Goal: Task Accomplishment & Management: Use online tool/utility

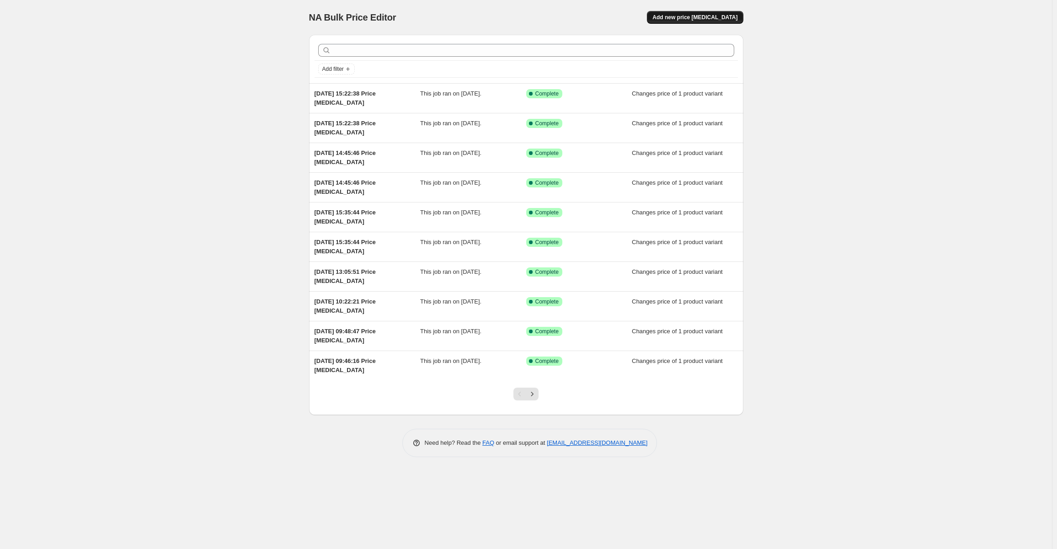
click at [700, 13] on button "Add new price [MEDICAL_DATA]" at bounding box center [695, 17] width 96 height 13
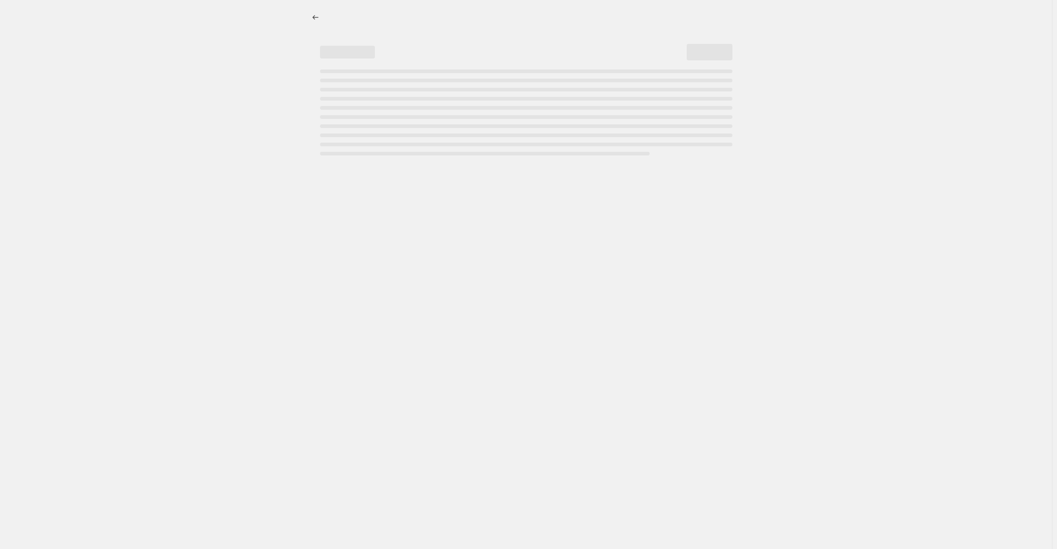
select select "percentage"
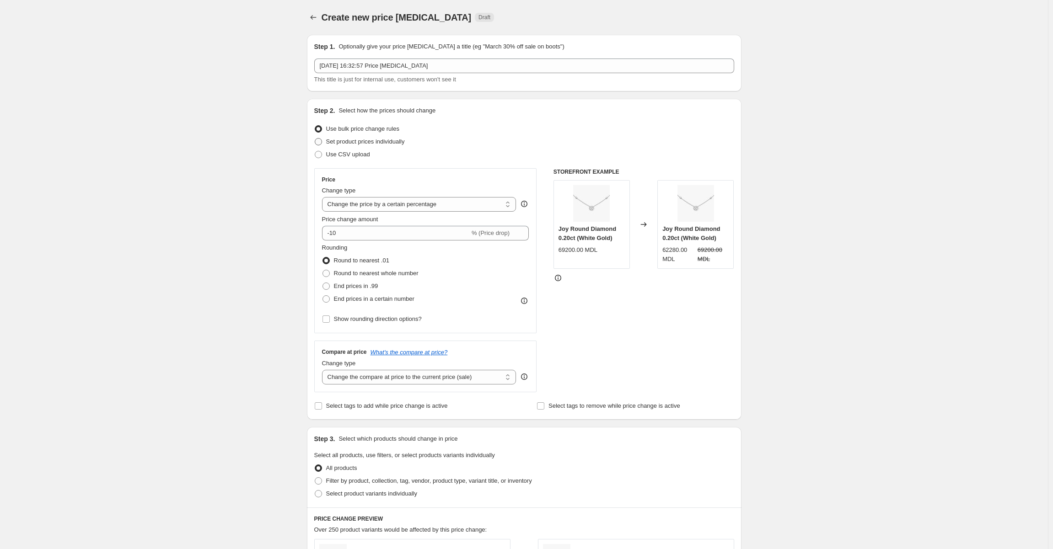
click at [322, 142] on span at bounding box center [318, 141] width 7 height 7
click at [315, 139] on input "Set product prices individually" at bounding box center [315, 138] width 0 height 0
radio input "true"
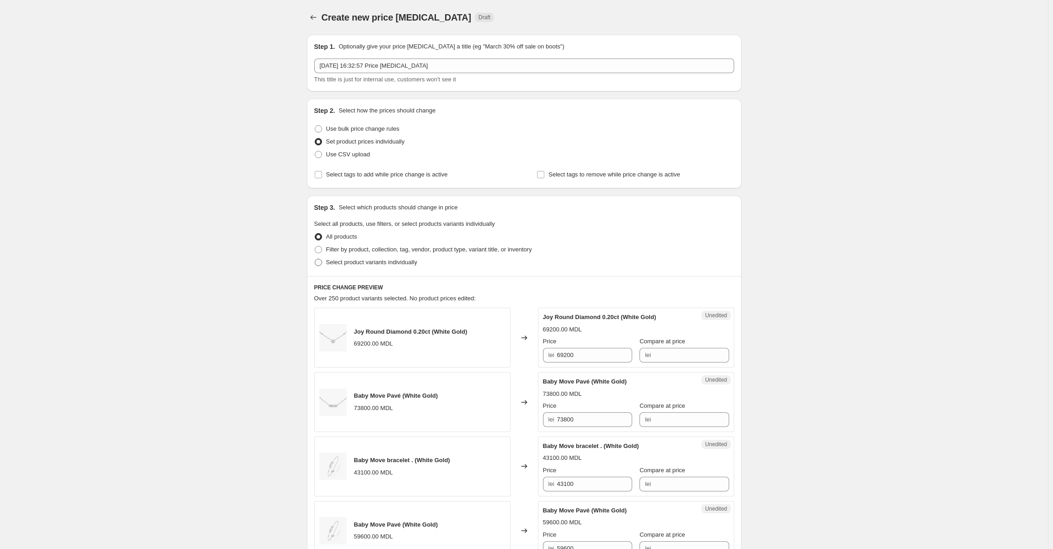
click at [322, 266] on span at bounding box center [318, 262] width 7 height 7
click at [315, 259] on input "Select product variants individually" at bounding box center [315, 259] width 0 height 0
radio input "true"
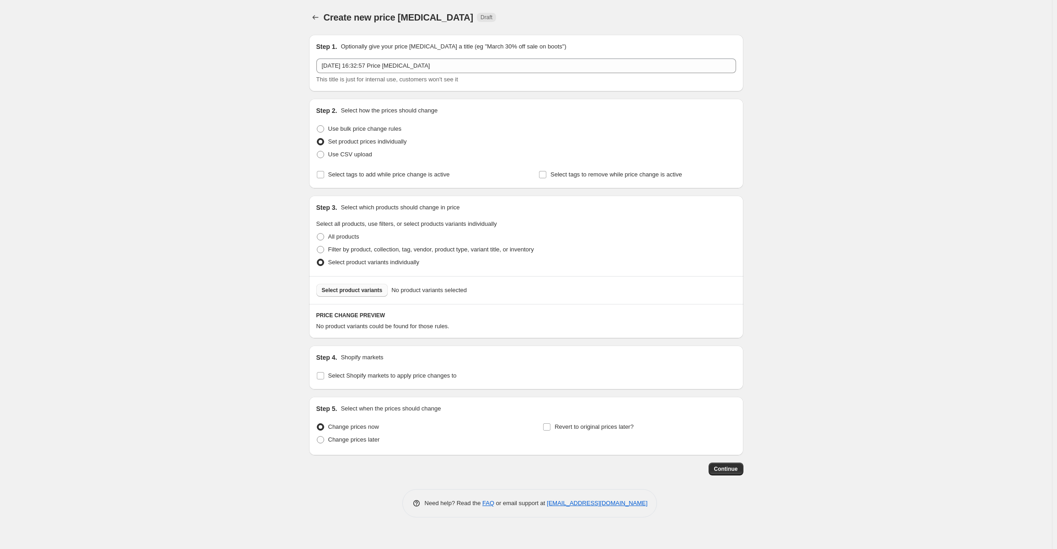
click at [327, 290] on span "Select product variants" at bounding box center [352, 290] width 61 height 7
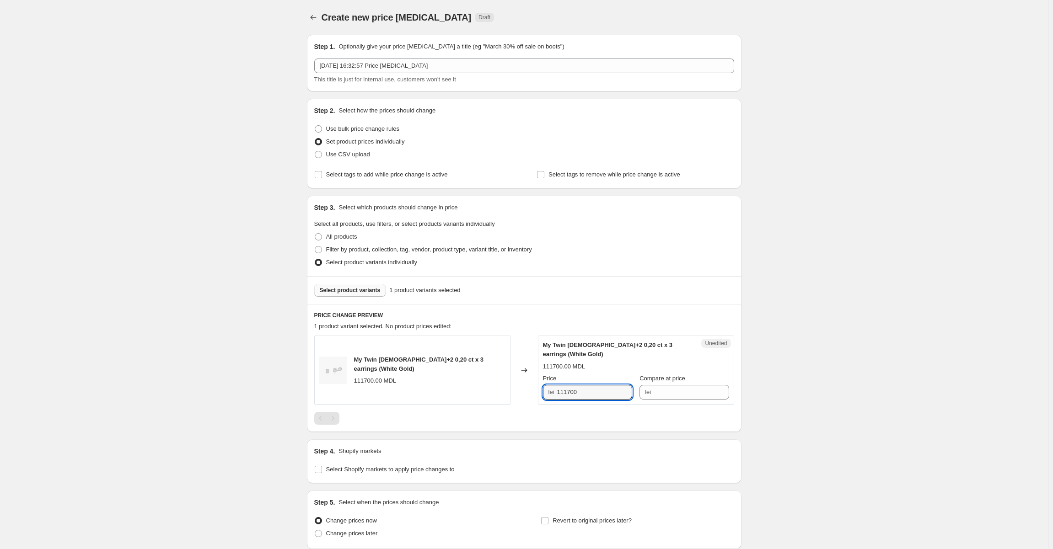
drag, startPoint x: 561, startPoint y: 385, endPoint x: 571, endPoint y: 392, distance: 12.8
click at [539, 388] on div "My Twin 1+2 0,20 ct x 3 earrings (White Gold) 111700.00 MDL Changed to Unedited…" at bounding box center [524, 370] width 420 height 69
drag, startPoint x: 584, startPoint y: 386, endPoint x: 536, endPoint y: 386, distance: 47.6
click at [536, 386] on div "My Twin 1+2 0,20 ct x 3 earrings (White Gold) 111700.00 MDL Changed to Unedited…" at bounding box center [524, 370] width 420 height 69
type input "119000"
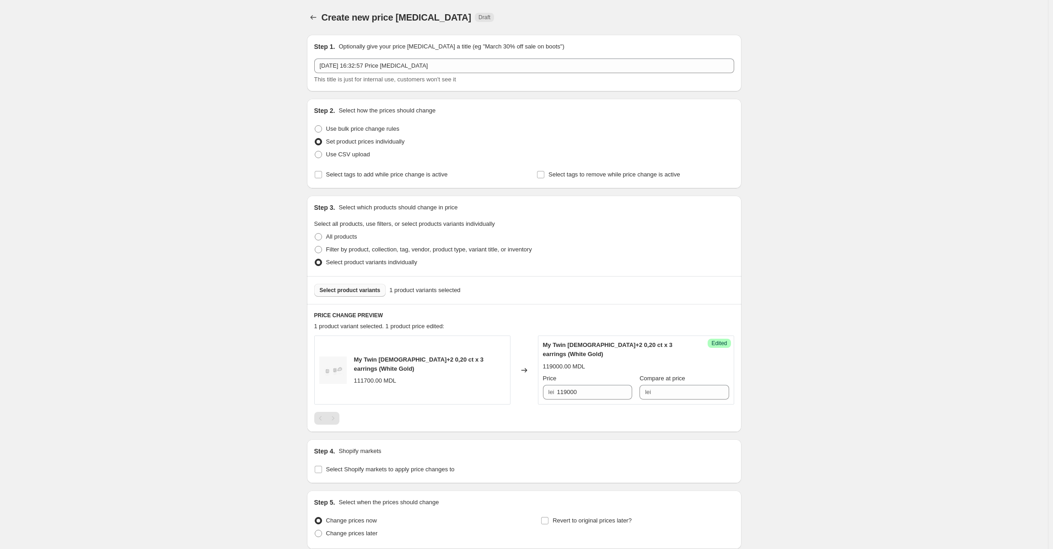
click at [829, 349] on div "Create new price change job. This page is ready Create new price change job Dra…" at bounding box center [524, 312] width 1048 height 625
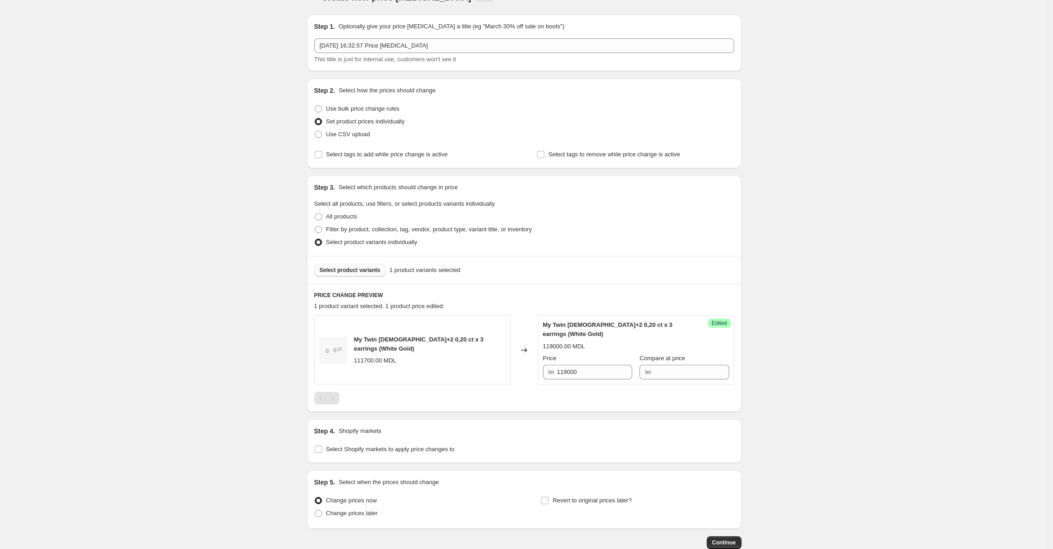
scroll to position [67, 0]
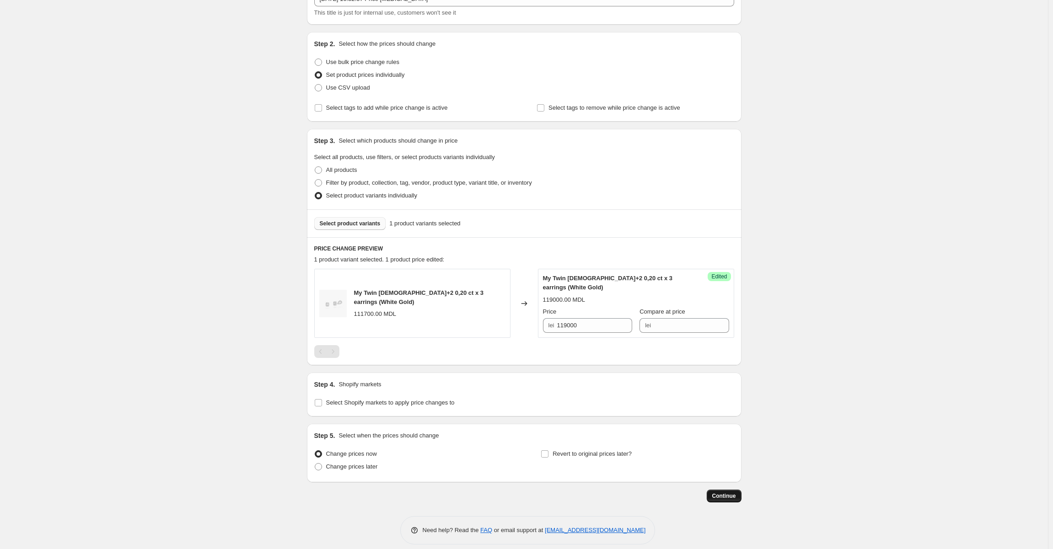
click at [728, 493] on span "Continue" at bounding box center [724, 496] width 24 height 7
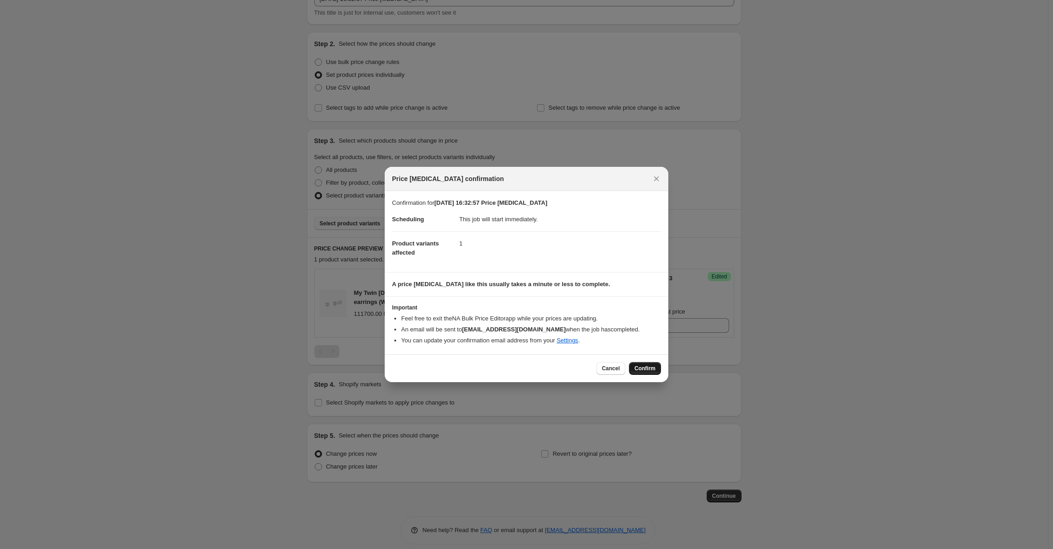
click at [639, 369] on span "Confirm" at bounding box center [644, 368] width 21 height 7
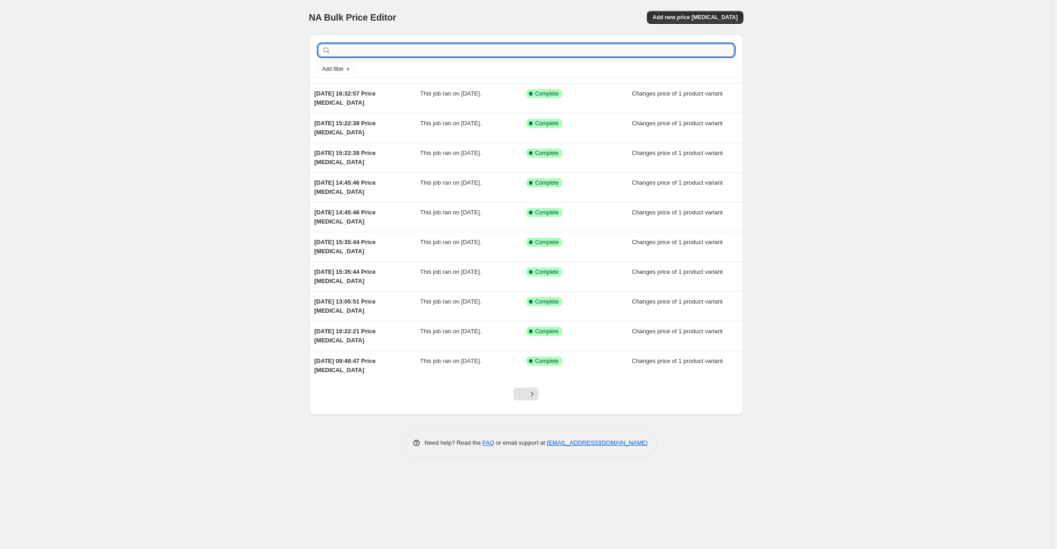
click at [381, 52] on input "text" at bounding box center [534, 50] width 402 height 13
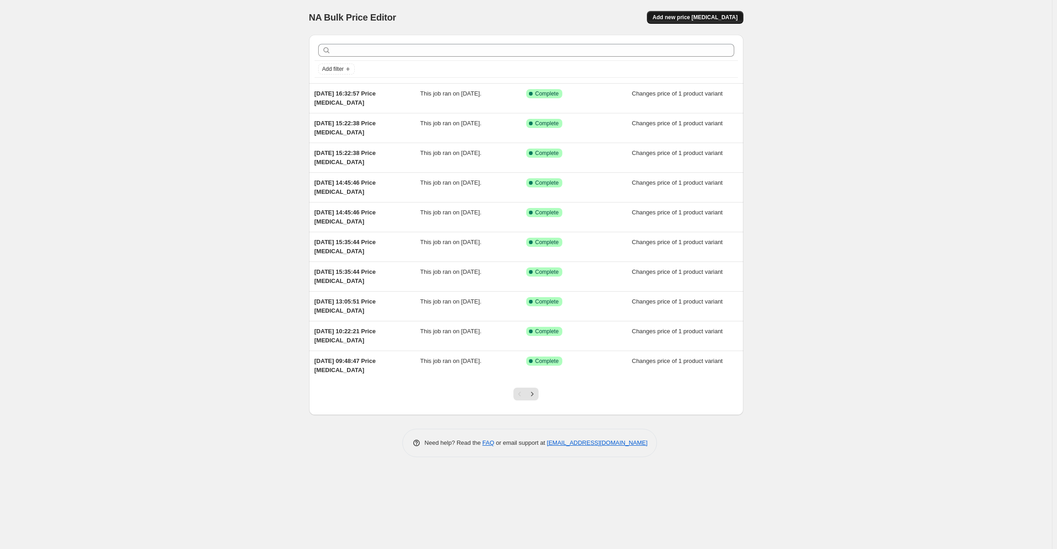
click at [707, 18] on span "Add new price change job" at bounding box center [695, 17] width 85 height 7
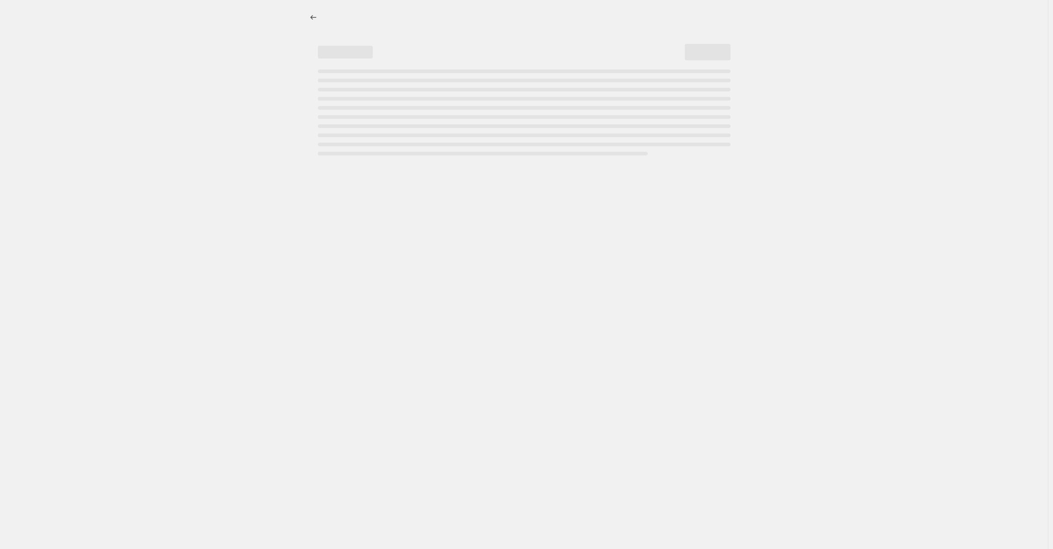
select select "percentage"
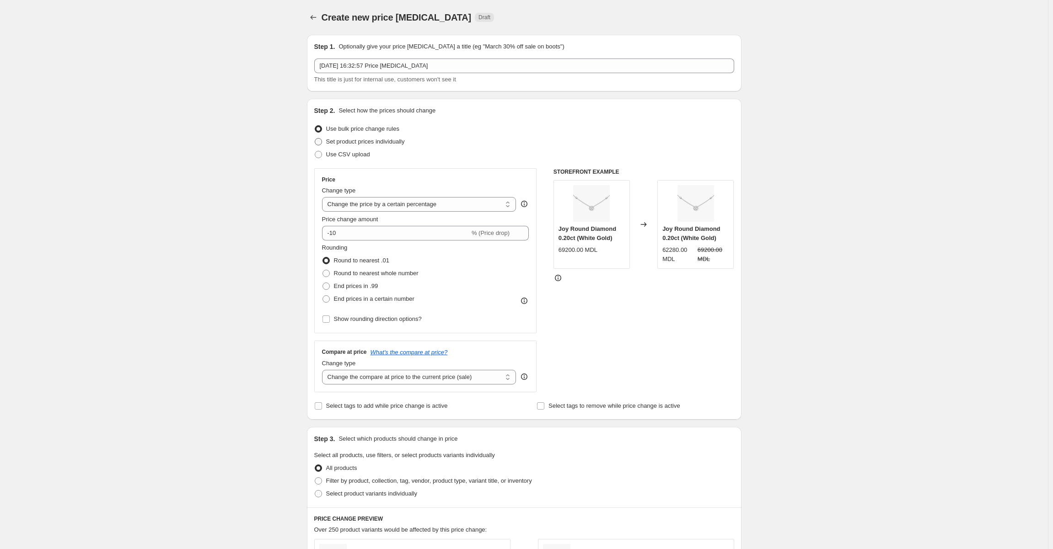
click at [321, 141] on span at bounding box center [318, 141] width 7 height 7
click at [315, 139] on input "Set product prices individually" at bounding box center [315, 138] width 0 height 0
radio input "true"
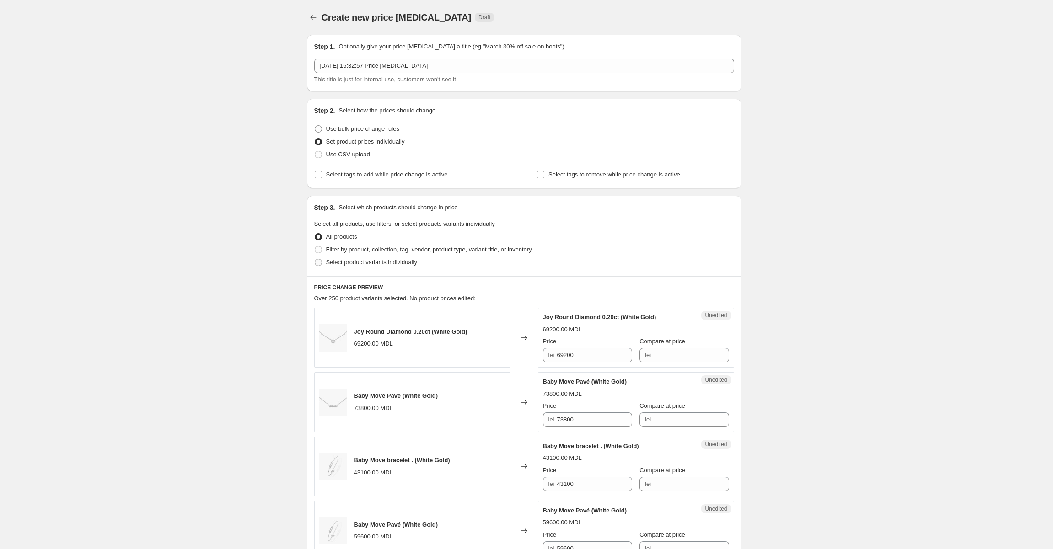
click at [321, 262] on span at bounding box center [318, 262] width 7 height 7
click at [315, 259] on input "Select product variants individually" at bounding box center [315, 259] width 0 height 0
radio input "true"
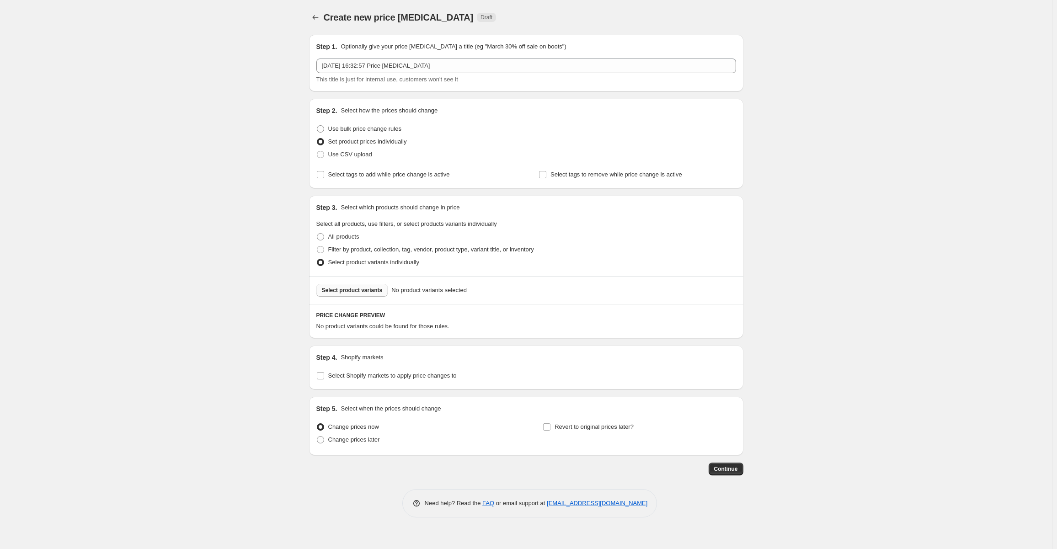
click at [342, 291] on span "Select product variants" at bounding box center [352, 290] width 61 height 7
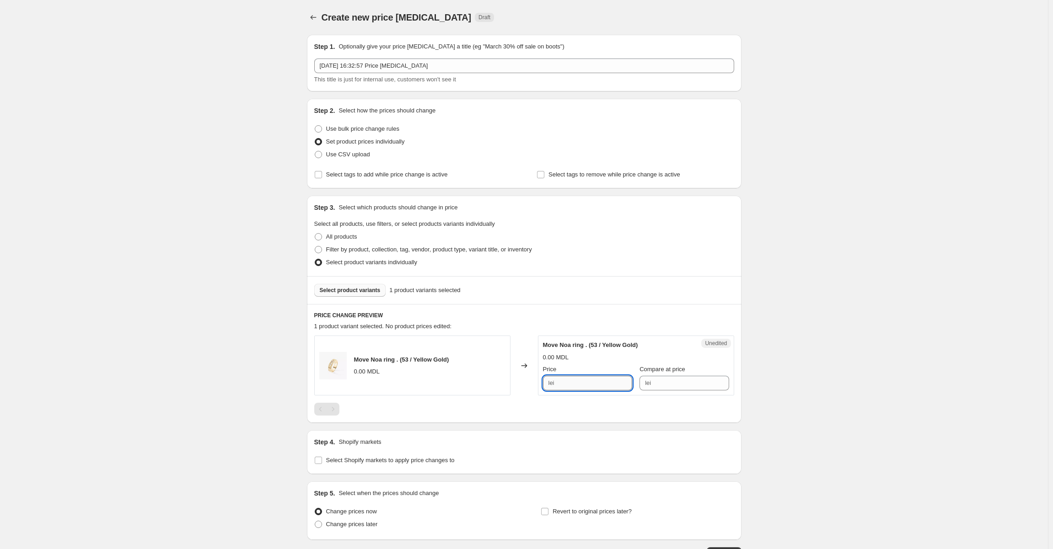
click at [561, 384] on input "Price" at bounding box center [594, 383] width 75 height 15
type input "58000"
drag, startPoint x: 794, startPoint y: 391, endPoint x: 782, endPoint y: 378, distance: 17.8
click at [794, 391] on div "Create new price change job. This page is ready Create new price change job Dra…" at bounding box center [524, 308] width 1048 height 616
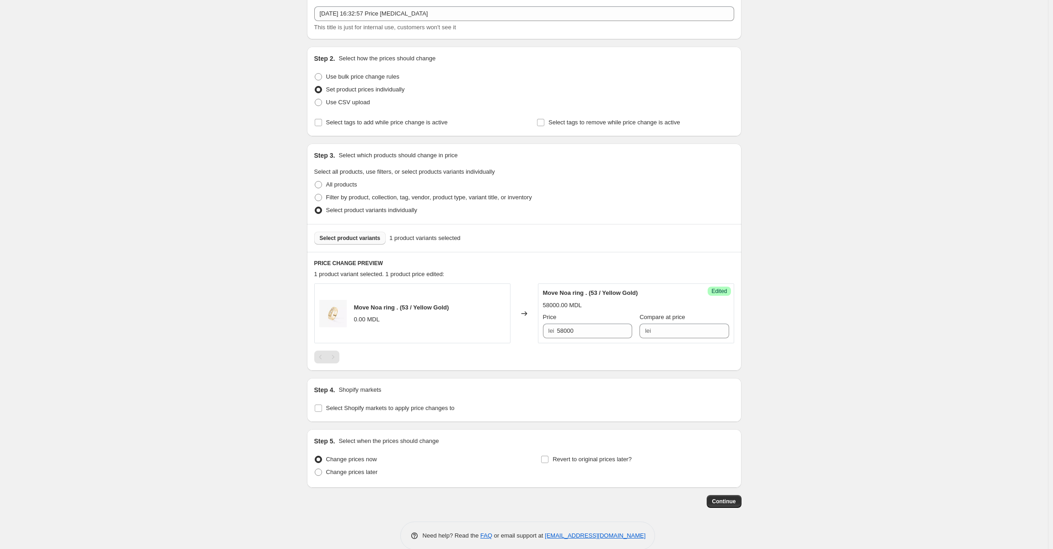
scroll to position [67, 0]
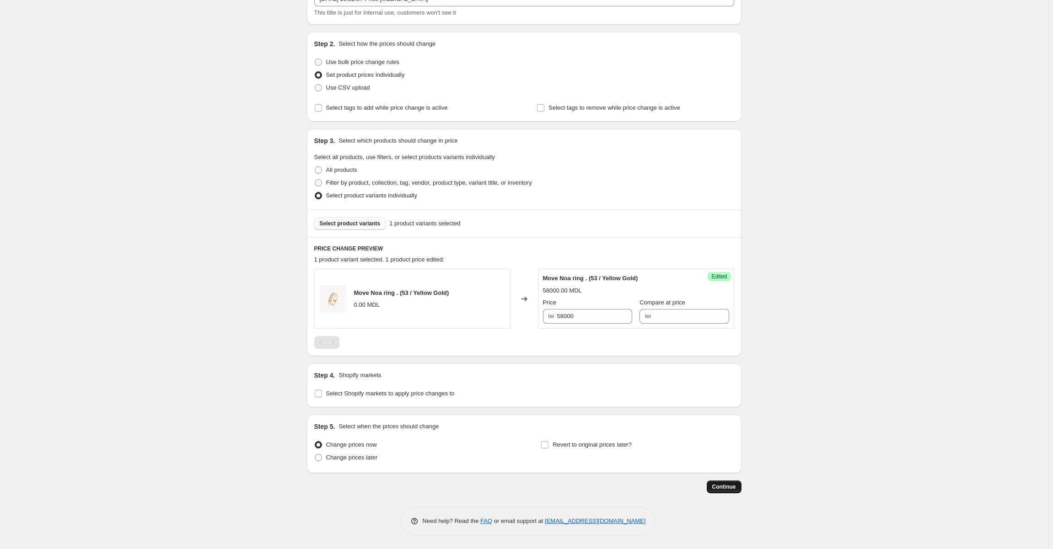
click at [724, 485] on span "Continue" at bounding box center [724, 486] width 24 height 7
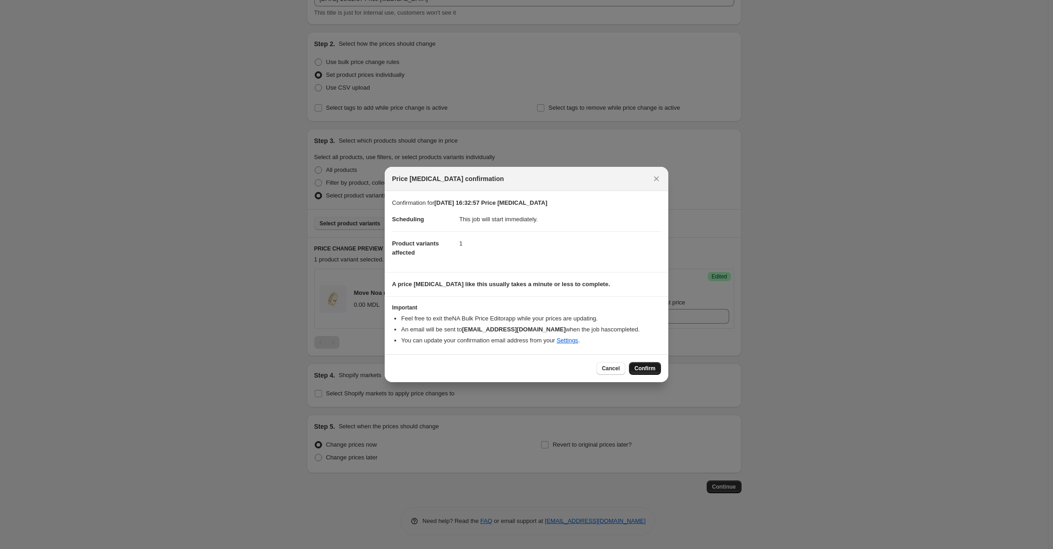
click at [648, 371] on span "Confirm" at bounding box center [644, 368] width 21 height 7
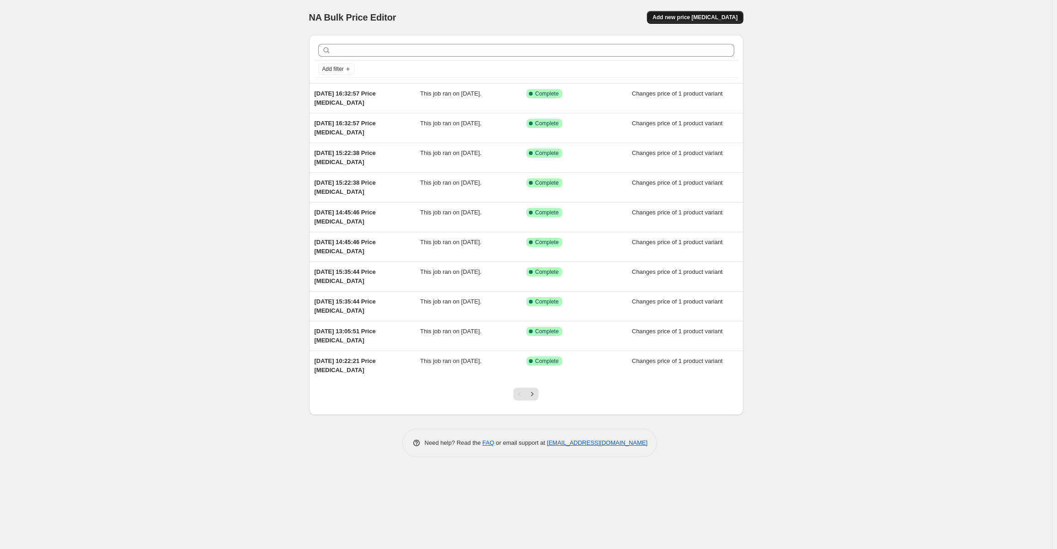
click at [695, 16] on span "Add new price change job" at bounding box center [695, 17] width 85 height 7
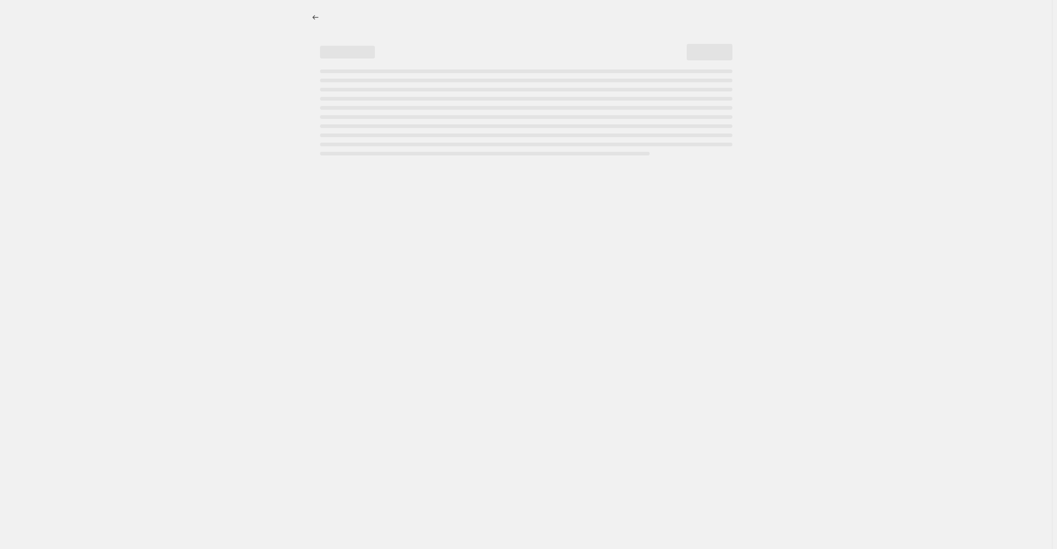
select select "percentage"
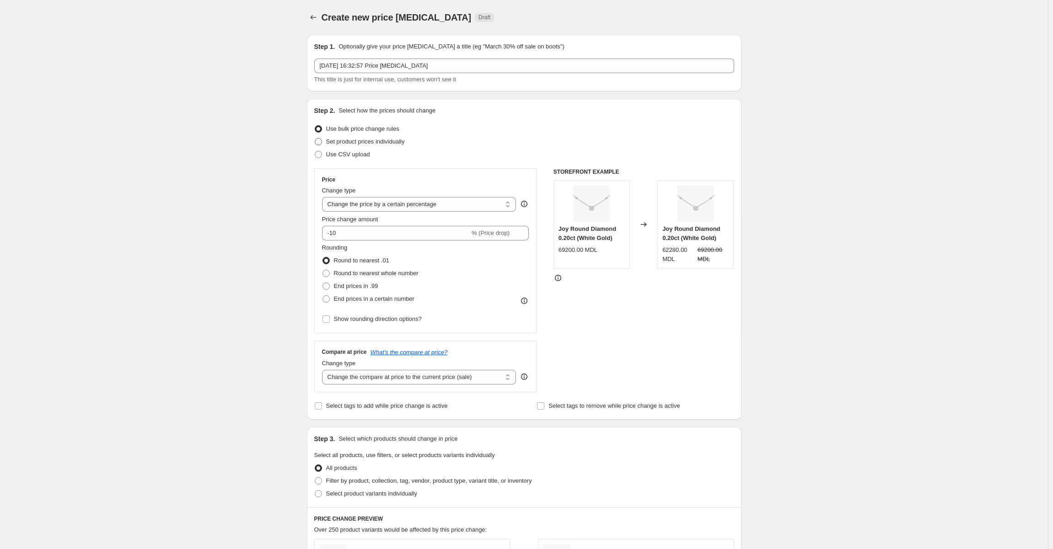
click at [319, 142] on span at bounding box center [318, 141] width 7 height 7
click at [315, 139] on input "Set product prices individually" at bounding box center [315, 138] width 0 height 0
radio input "true"
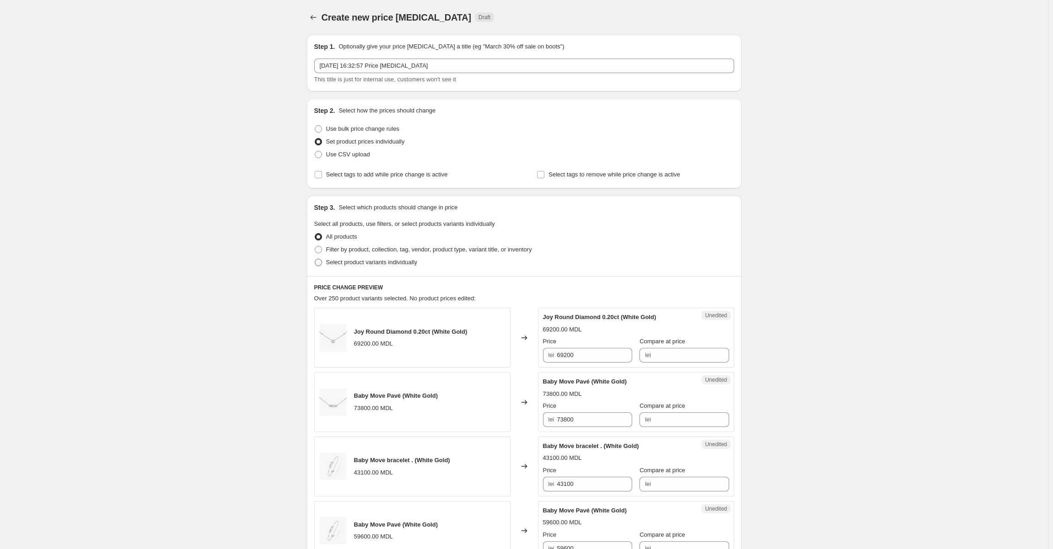
click at [325, 264] on label "Select product variants individually" at bounding box center [365, 262] width 103 height 13
click at [315, 259] on input "Select product variants individually" at bounding box center [315, 259] width 0 height 0
radio input "true"
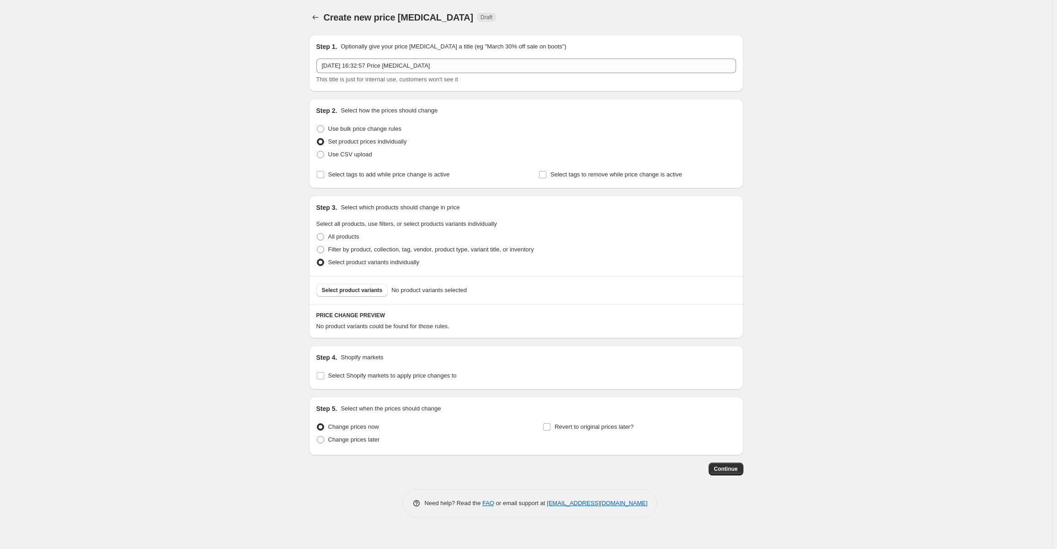
click at [338, 293] on span "Select product variants" at bounding box center [352, 290] width 61 height 7
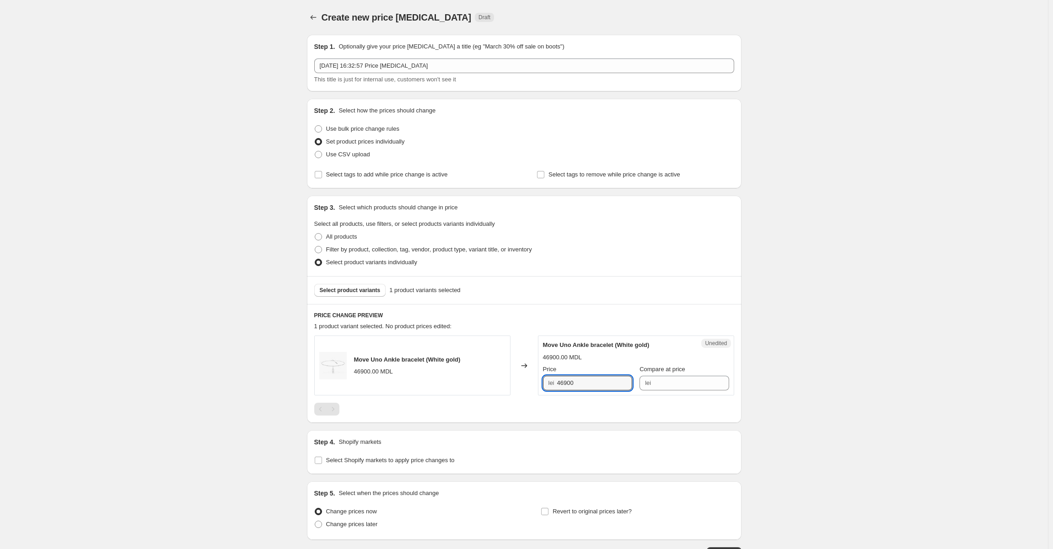
drag, startPoint x: 576, startPoint y: 383, endPoint x: 557, endPoint y: 383, distance: 18.3
click at [557, 383] on div "lei 46900" at bounding box center [587, 383] width 89 height 15
type input "53600"
drag, startPoint x: 814, startPoint y: 361, endPoint x: 809, endPoint y: 360, distance: 4.6
click at [809, 360] on div "Create new price change job. This page is ready Create new price change job Dra…" at bounding box center [524, 308] width 1048 height 616
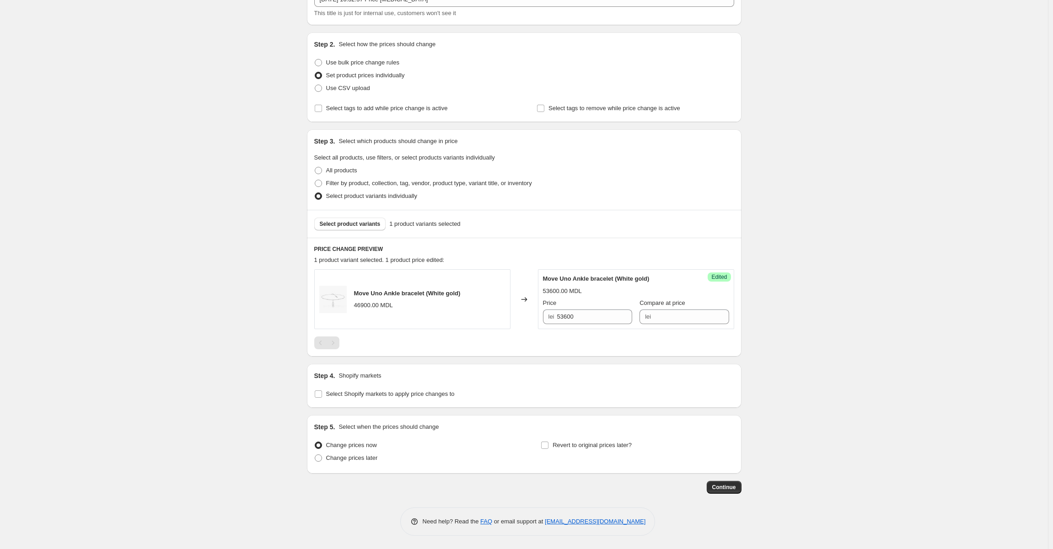
scroll to position [67, 0]
click at [724, 487] on span "Continue" at bounding box center [724, 486] width 24 height 7
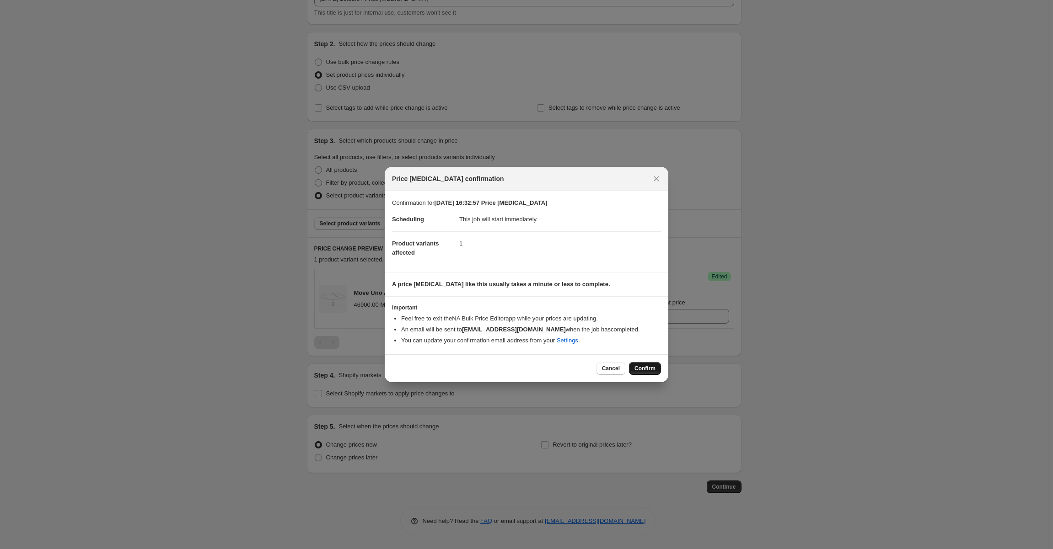
click at [647, 370] on span "Confirm" at bounding box center [644, 368] width 21 height 7
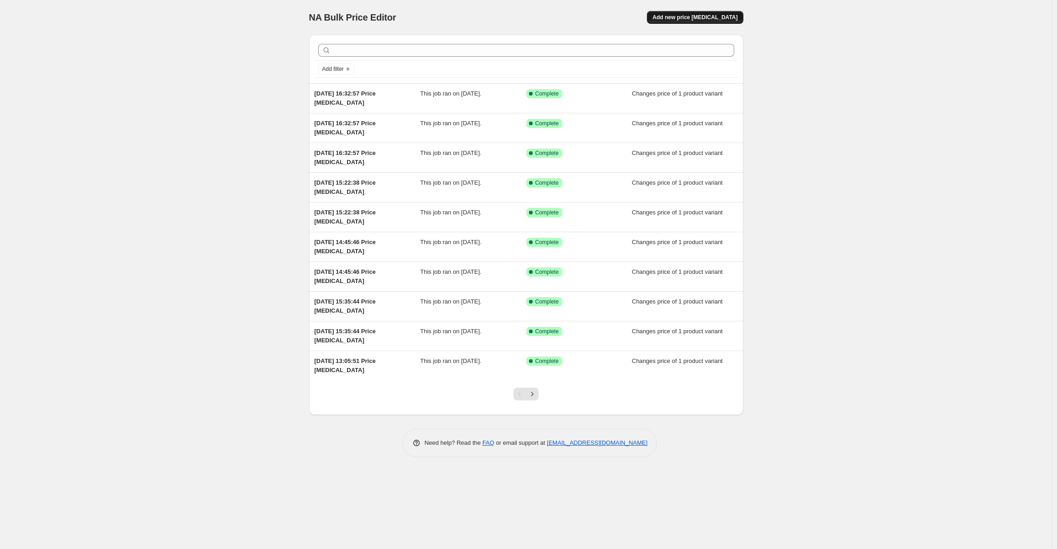
click at [711, 17] on span "Add new price change job" at bounding box center [695, 17] width 85 height 7
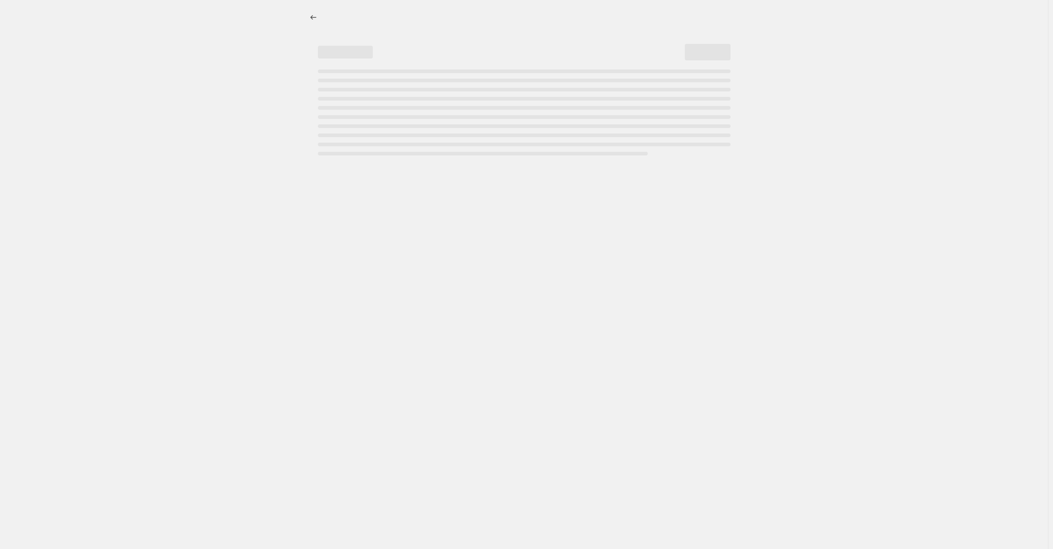
select select "percentage"
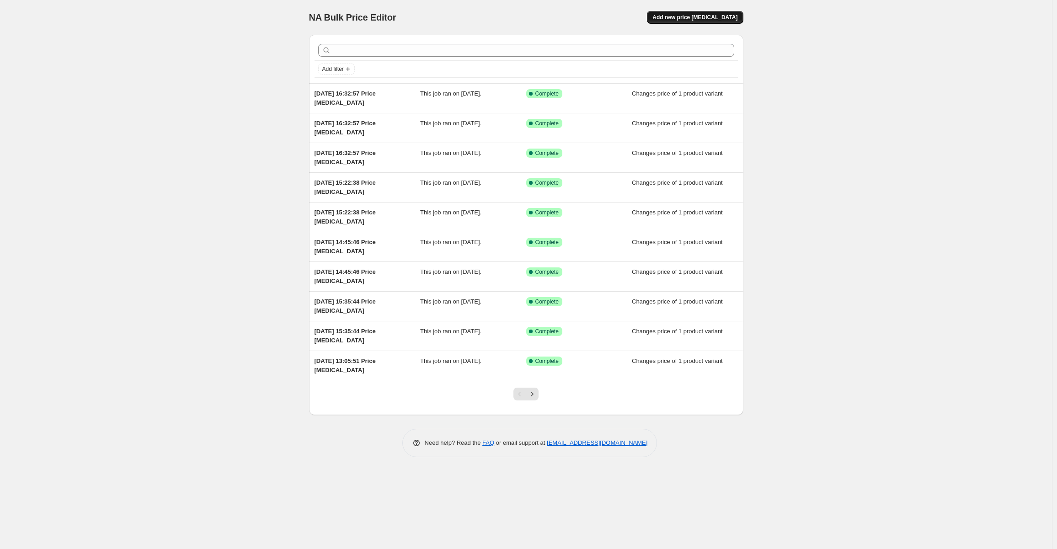
click at [702, 19] on span "Add new price change job" at bounding box center [695, 17] width 85 height 7
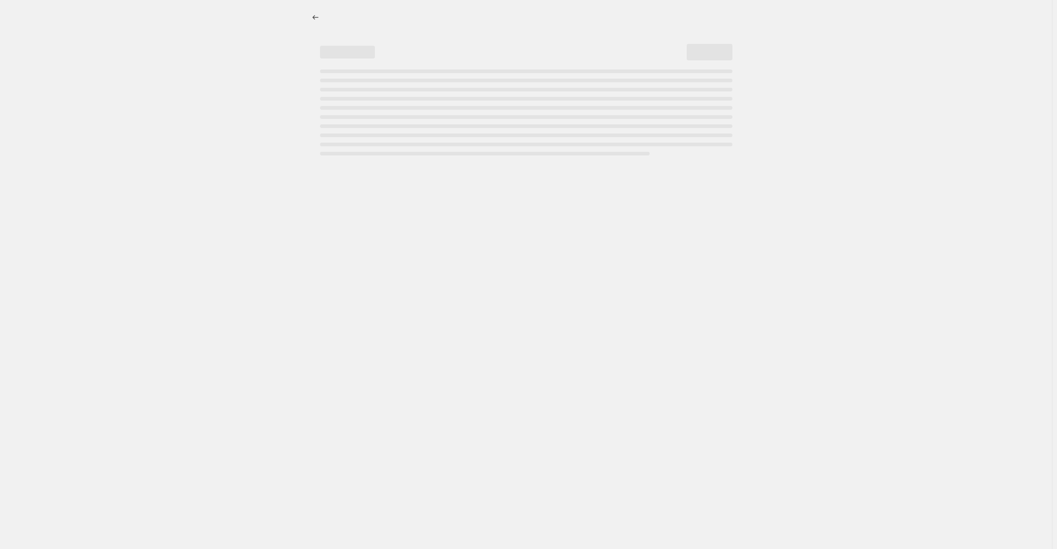
select select "percentage"
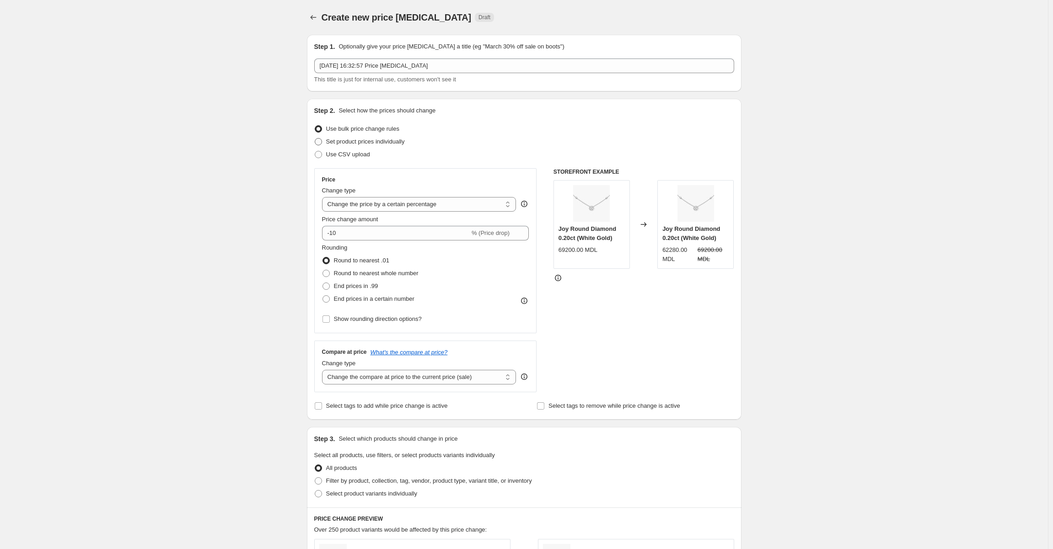
click at [322, 141] on span at bounding box center [318, 141] width 7 height 7
click at [315, 139] on input "Set product prices individually" at bounding box center [315, 138] width 0 height 0
radio input "true"
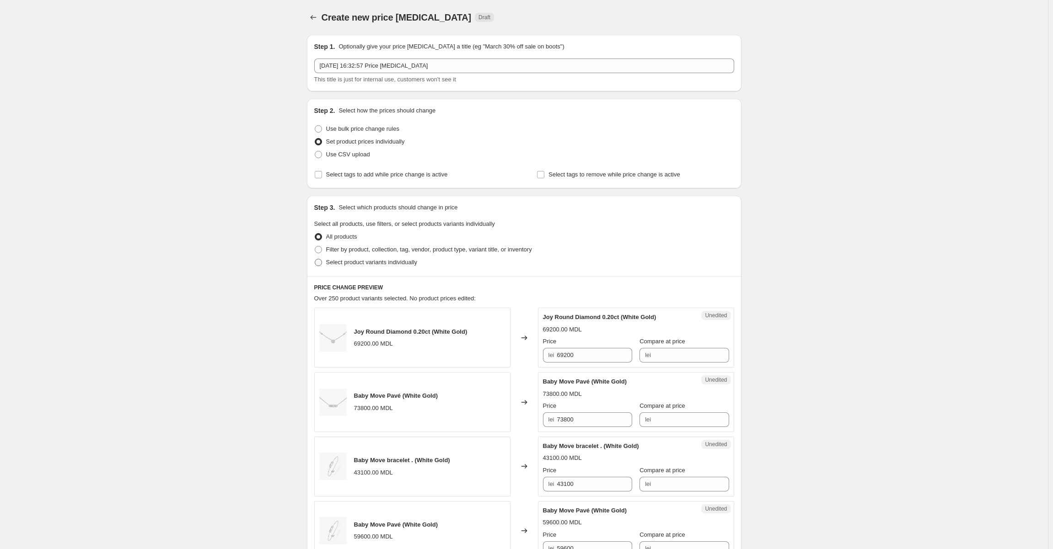
click at [325, 264] on label "Select product variants individually" at bounding box center [365, 262] width 103 height 13
click at [315, 259] on input "Select product variants individually" at bounding box center [315, 259] width 0 height 0
radio input "true"
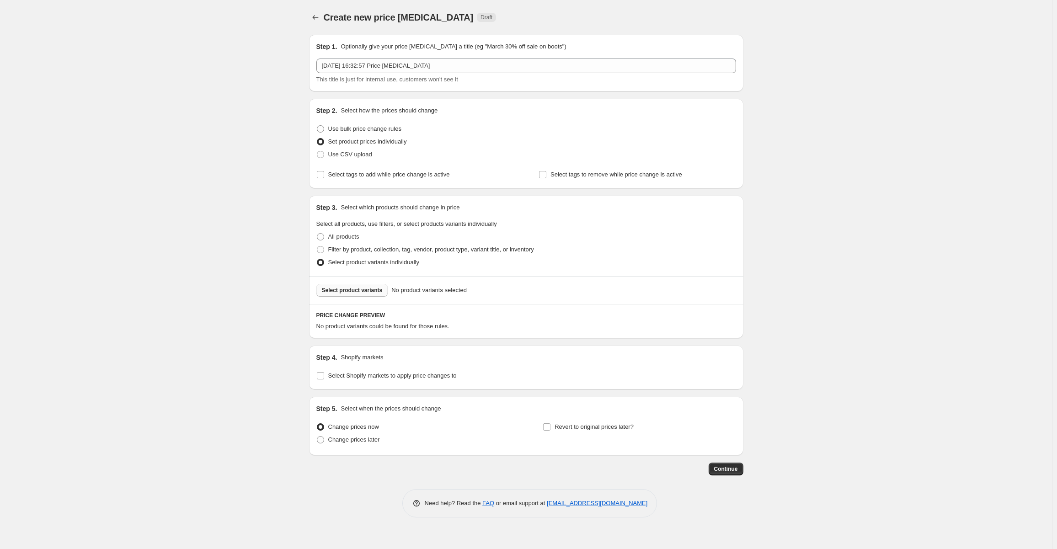
click at [329, 291] on span "Select product variants" at bounding box center [352, 290] width 61 height 7
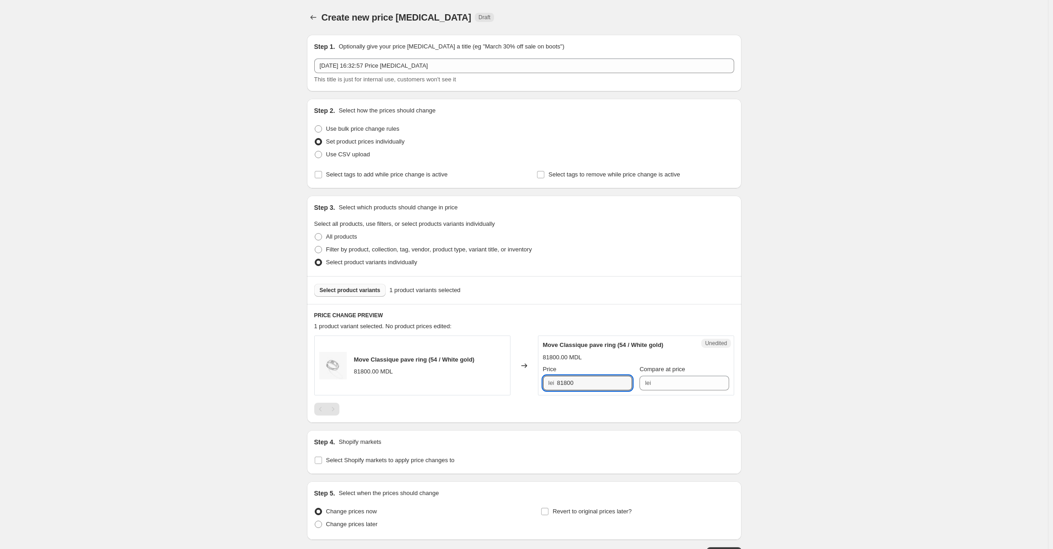
drag, startPoint x: 581, startPoint y: 385, endPoint x: 555, endPoint y: 385, distance: 26.5
click at [555, 385] on div "lei 81800" at bounding box center [587, 383] width 89 height 15
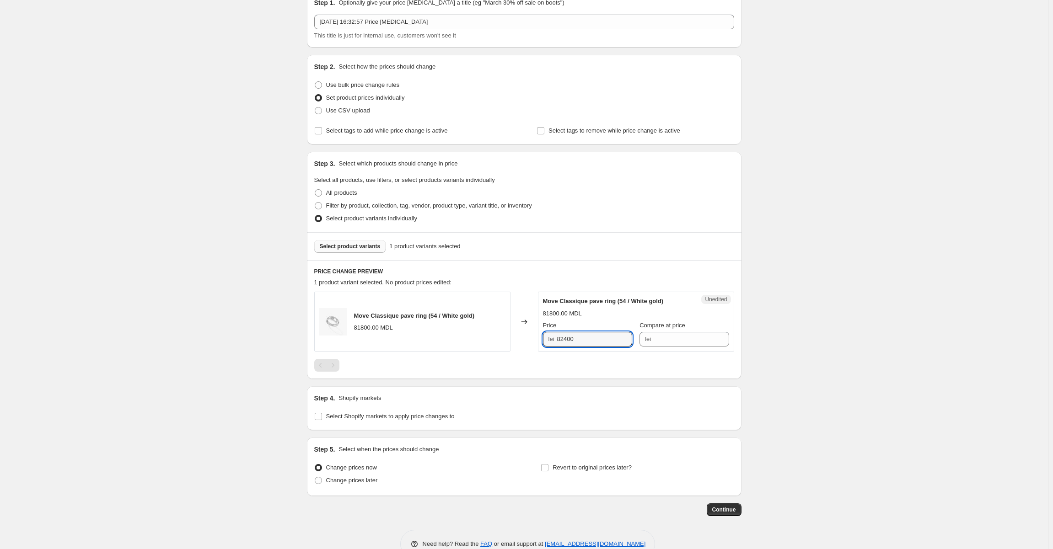
scroll to position [21, 0]
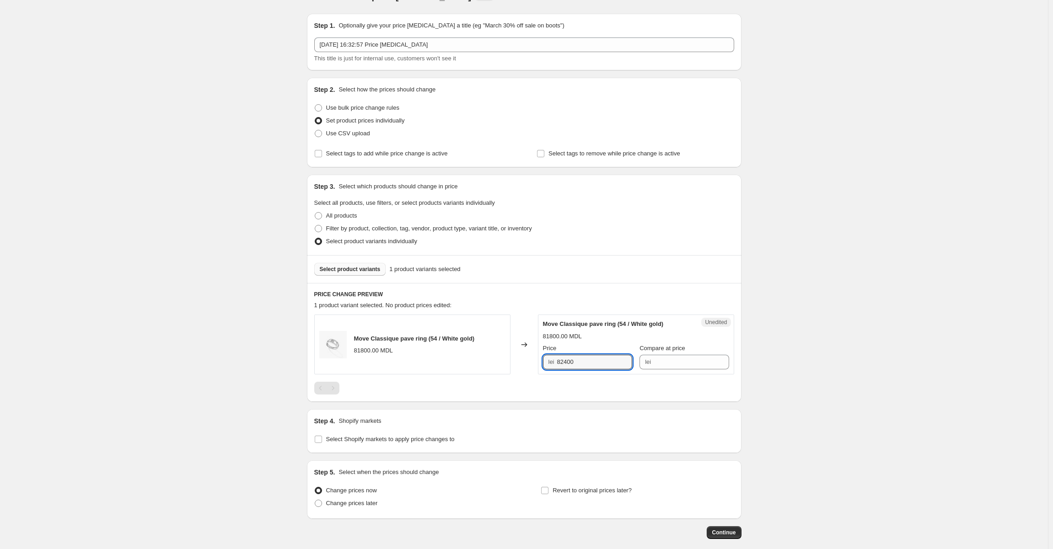
type input "82400"
click at [332, 268] on span "Select product variants" at bounding box center [350, 269] width 61 height 7
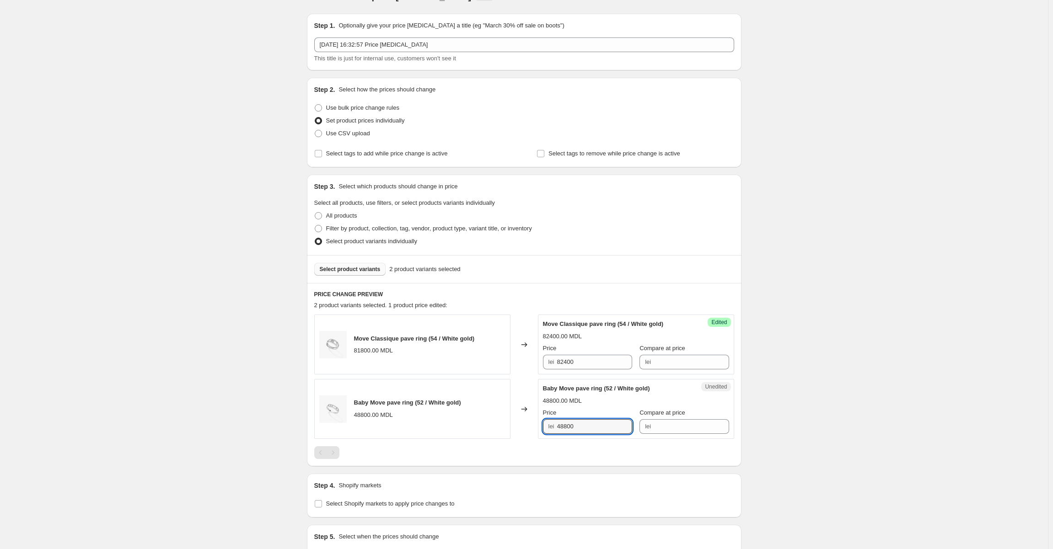
drag, startPoint x: 579, startPoint y: 426, endPoint x: 557, endPoint y: 426, distance: 22.0
click at [557, 426] on div "lei 48800" at bounding box center [587, 426] width 89 height 15
type input "49800"
click at [332, 268] on span "Select product variants" at bounding box center [350, 269] width 61 height 7
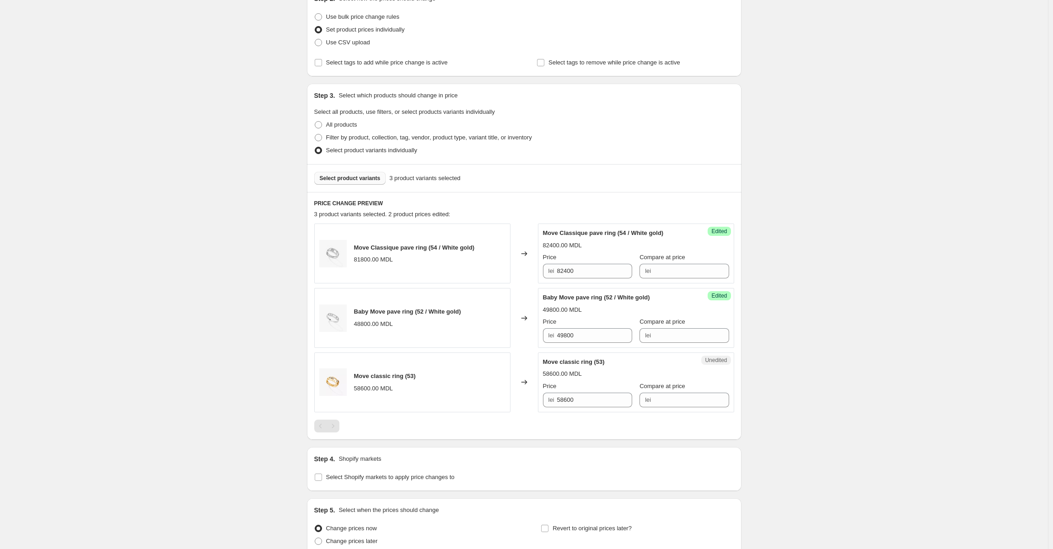
scroll to position [112, 0]
drag, startPoint x: 583, startPoint y: 402, endPoint x: 556, endPoint y: 400, distance: 27.0
click at [556, 400] on div "lei 58600" at bounding box center [587, 399] width 89 height 15
type input "59000"
click at [364, 174] on button "Select product variants" at bounding box center [350, 177] width 72 height 13
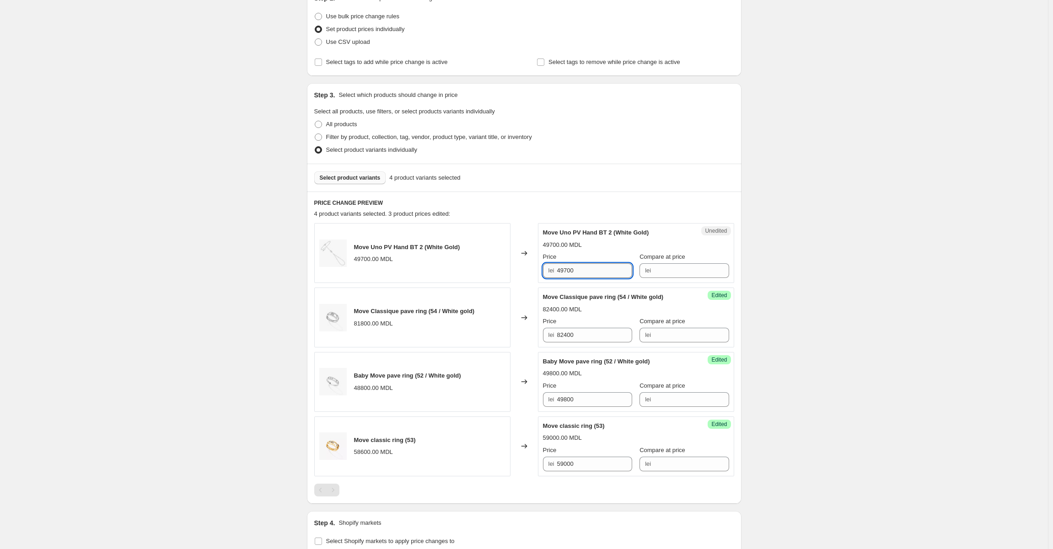
drag, startPoint x: 584, startPoint y: 267, endPoint x: 561, endPoint y: 268, distance: 22.9
click at [561, 268] on input "49700" at bounding box center [594, 270] width 75 height 15
type input "71000"
click at [330, 178] on span "Select product variants" at bounding box center [350, 177] width 61 height 7
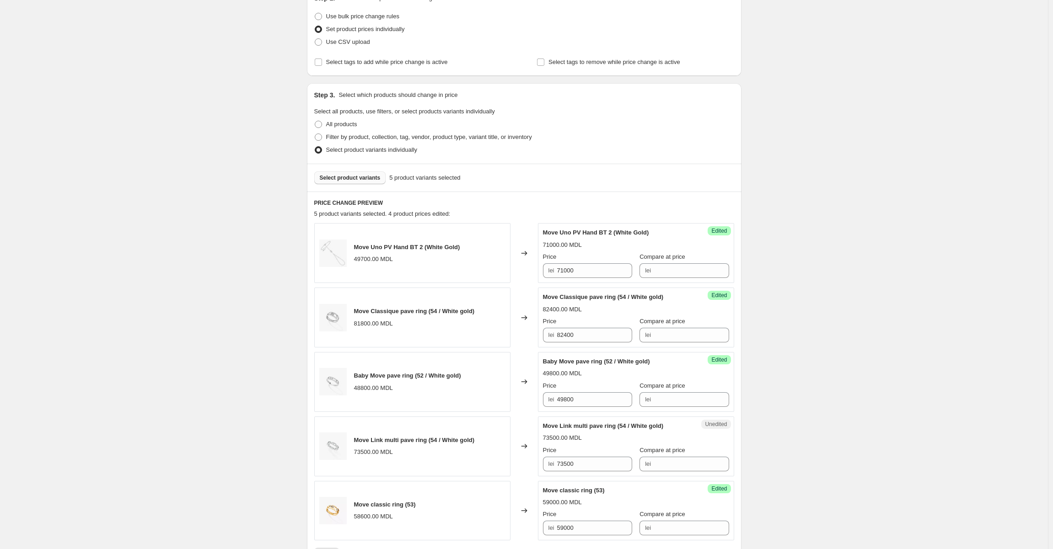
scroll to position [158, 0]
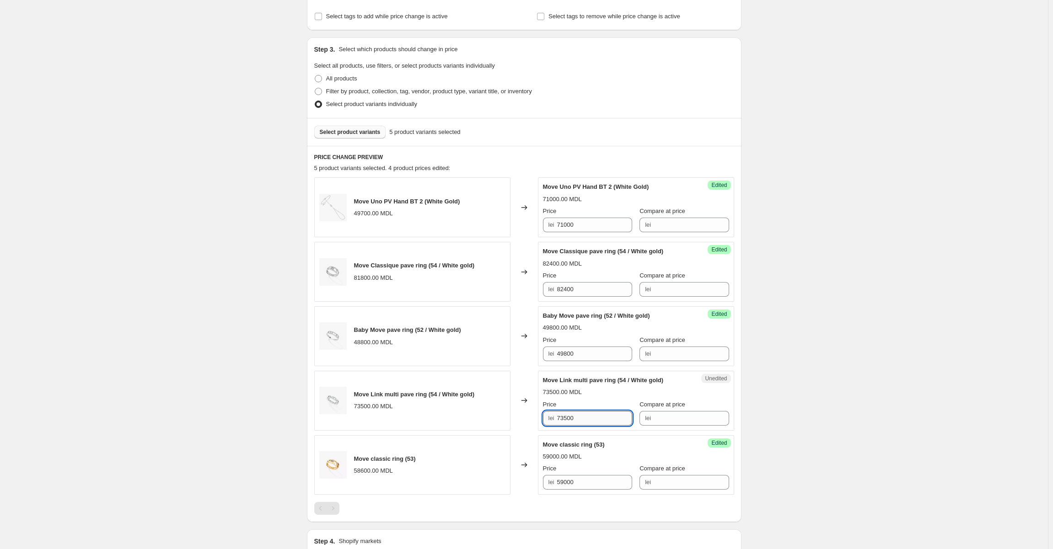
click at [591, 424] on input "73500" at bounding box center [594, 418] width 75 height 15
drag, startPoint x: 589, startPoint y: 421, endPoint x: 555, endPoint y: 425, distance: 34.1
click at [555, 425] on div "lei 73500" at bounding box center [587, 418] width 89 height 15
type input "75000"
click at [775, 369] on div "Create new price change job. This page is ready Create new price change job Dra…" at bounding box center [524, 278] width 1048 height 873
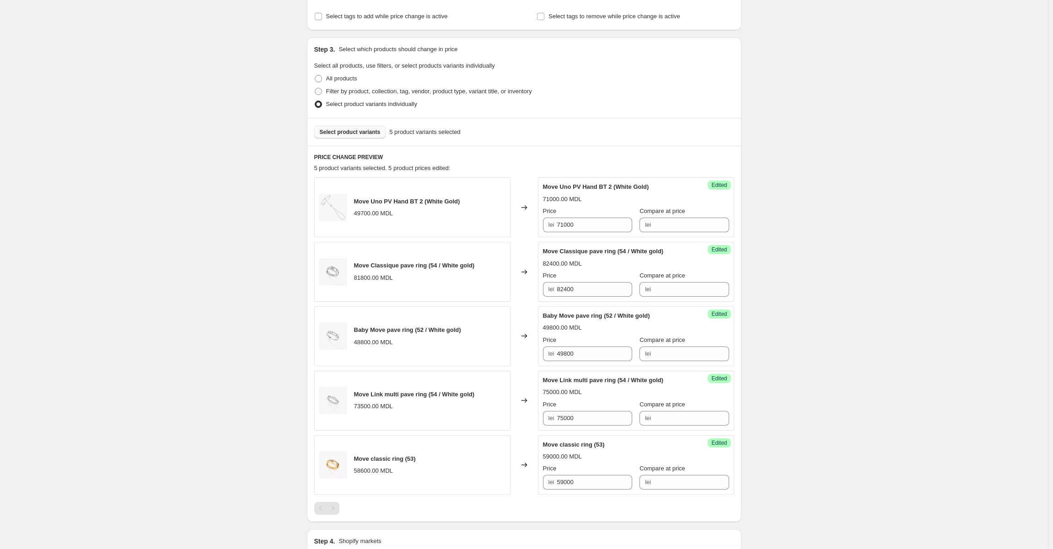
click at [332, 133] on span "Select product variants" at bounding box center [350, 132] width 61 height 7
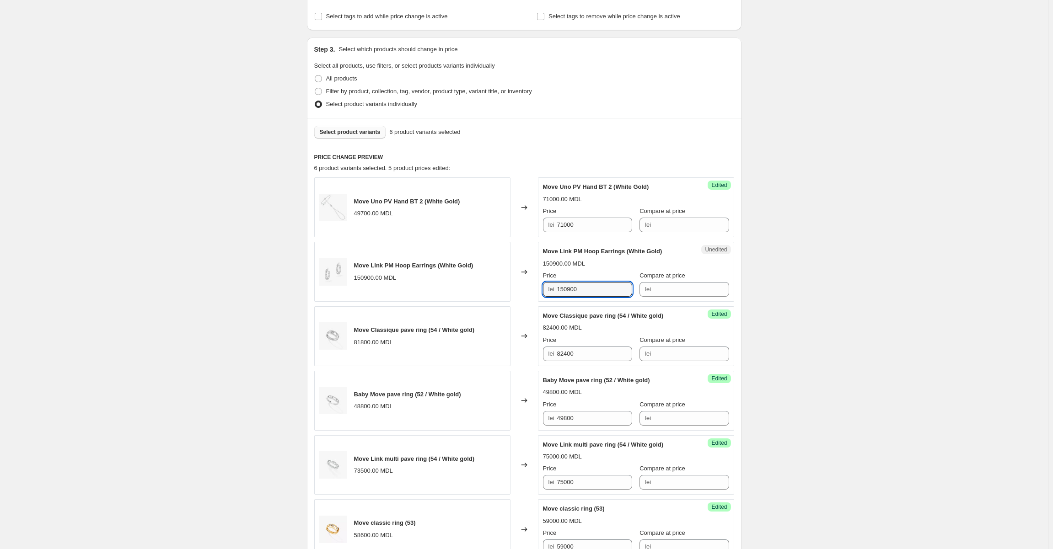
drag, startPoint x: 582, startPoint y: 289, endPoint x: 558, endPoint y: 289, distance: 23.3
click at [558, 289] on div "lei 150900" at bounding box center [587, 289] width 89 height 15
type input "154000"
click at [787, 261] on div "Create new price change job. This page is ready Create new price change job Dra…" at bounding box center [524, 311] width 1048 height 938
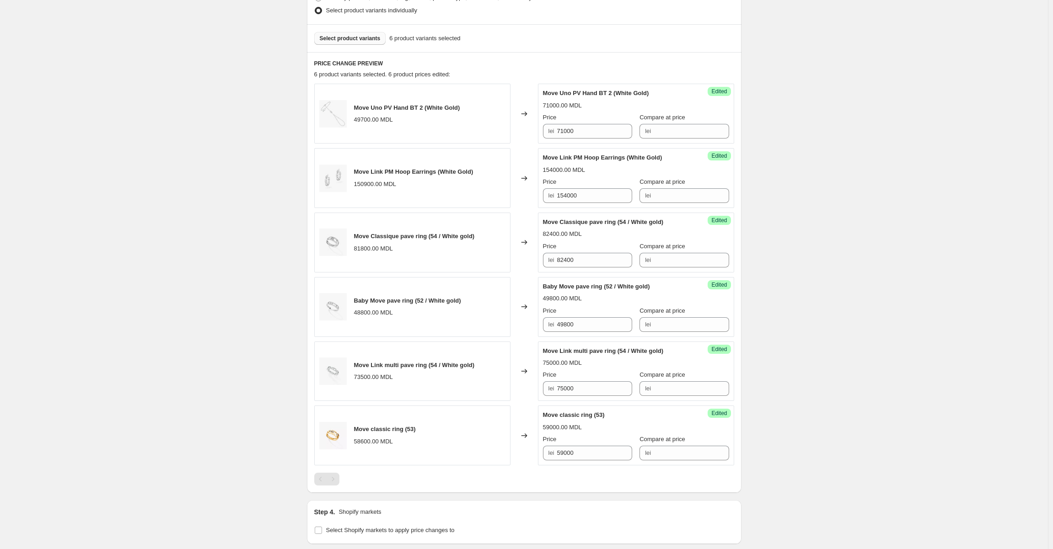
scroll to position [252, 0]
click at [326, 39] on span "Select product variants" at bounding box center [350, 38] width 61 height 7
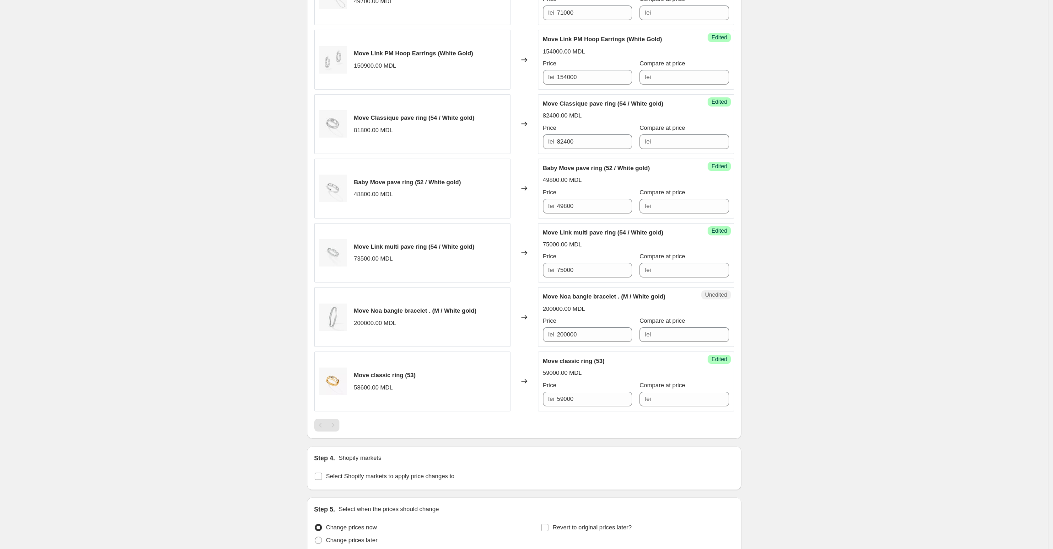
scroll to position [389, 0]
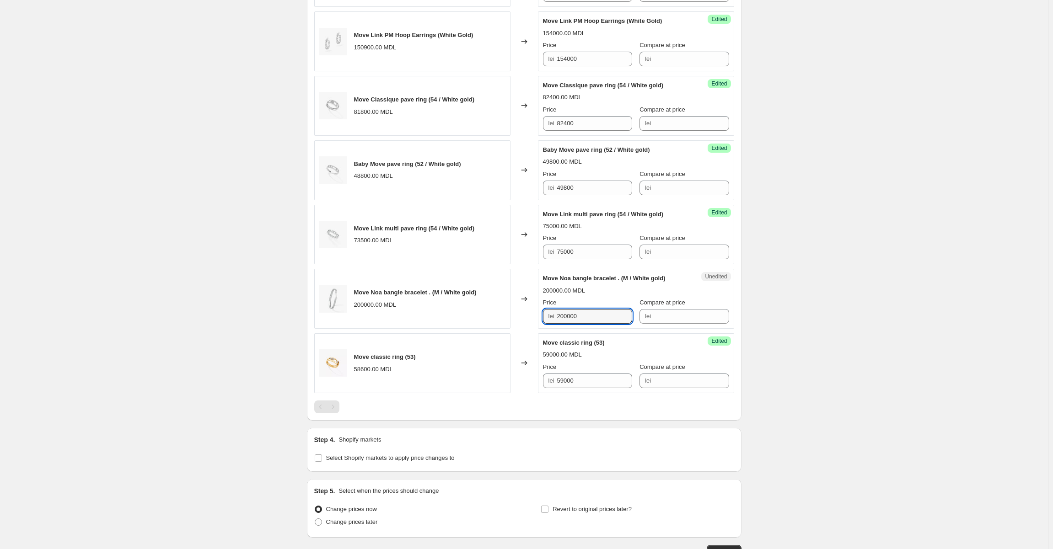
drag, startPoint x: 607, startPoint y: 320, endPoint x: 543, endPoint y: 316, distance: 64.1
click at [543, 316] on div "Unedited Move Noa bangle bracelet . (M / White gold) 200000.00 MDL Price lei 20…" at bounding box center [636, 299] width 196 height 60
type input "199800"
click at [829, 303] on div "Create new price change job. This page is ready Create new price change job Dra…" at bounding box center [524, 112] width 1048 height 1002
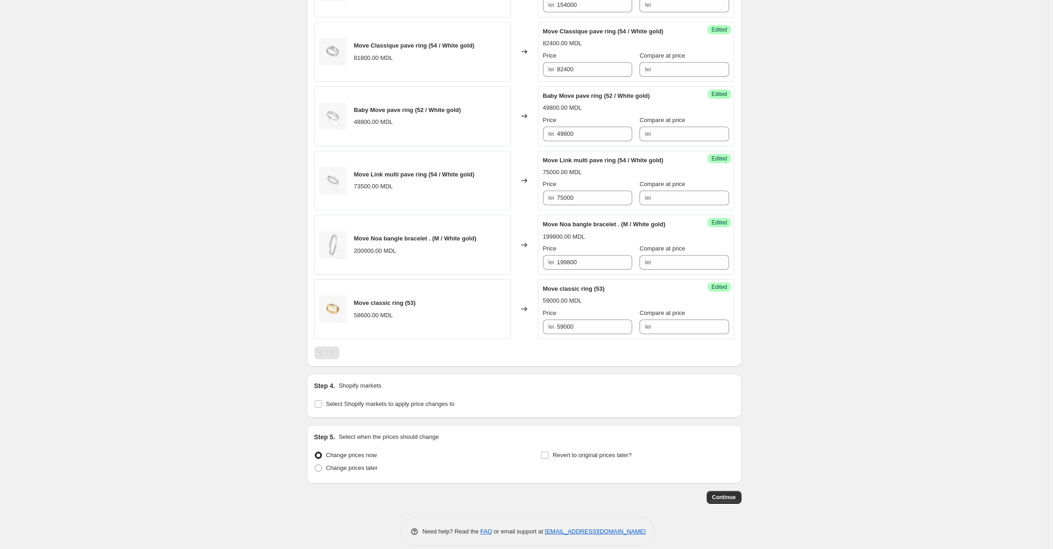
scroll to position [453, 0]
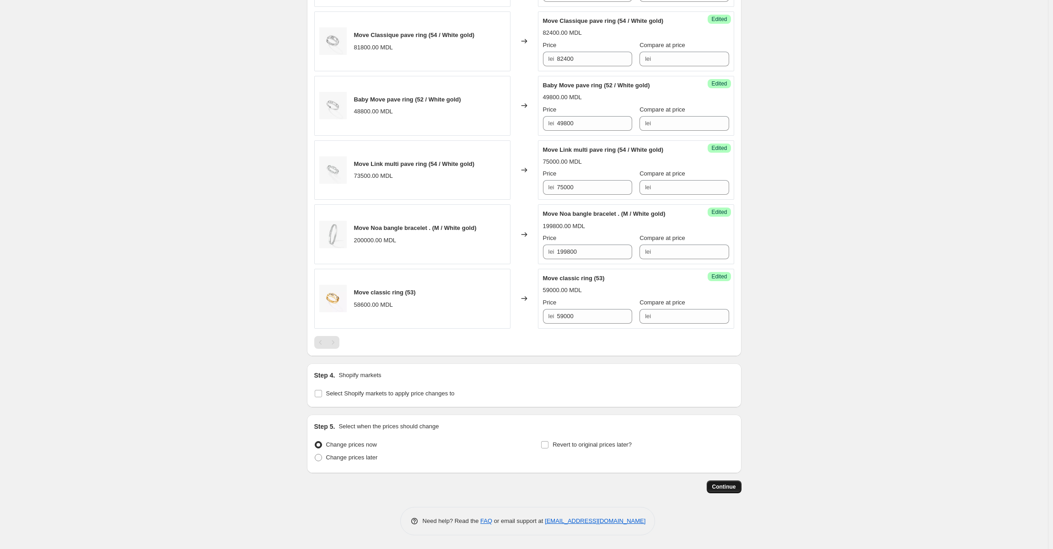
click at [725, 487] on span "Continue" at bounding box center [724, 486] width 24 height 7
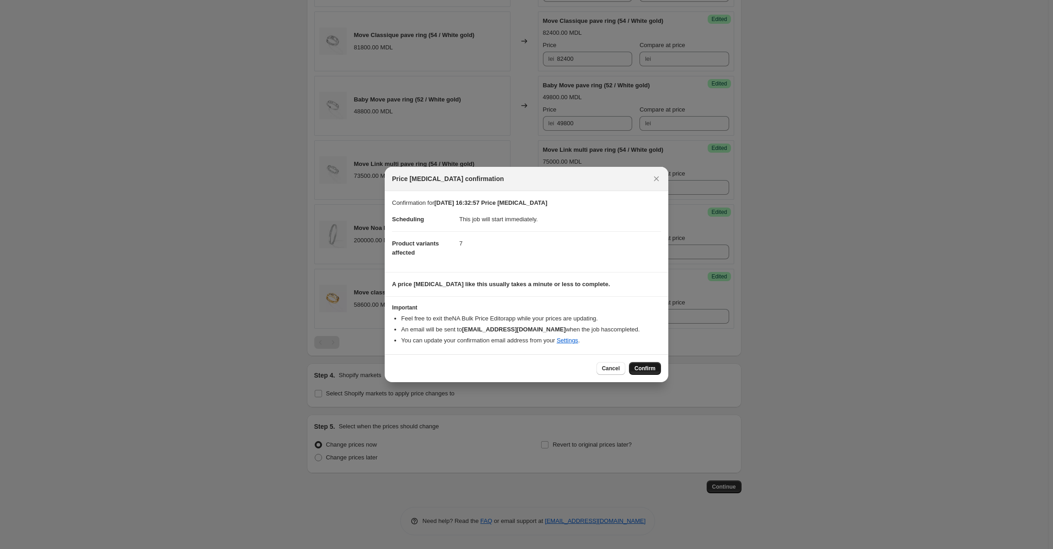
click at [639, 367] on span "Confirm" at bounding box center [644, 368] width 21 height 7
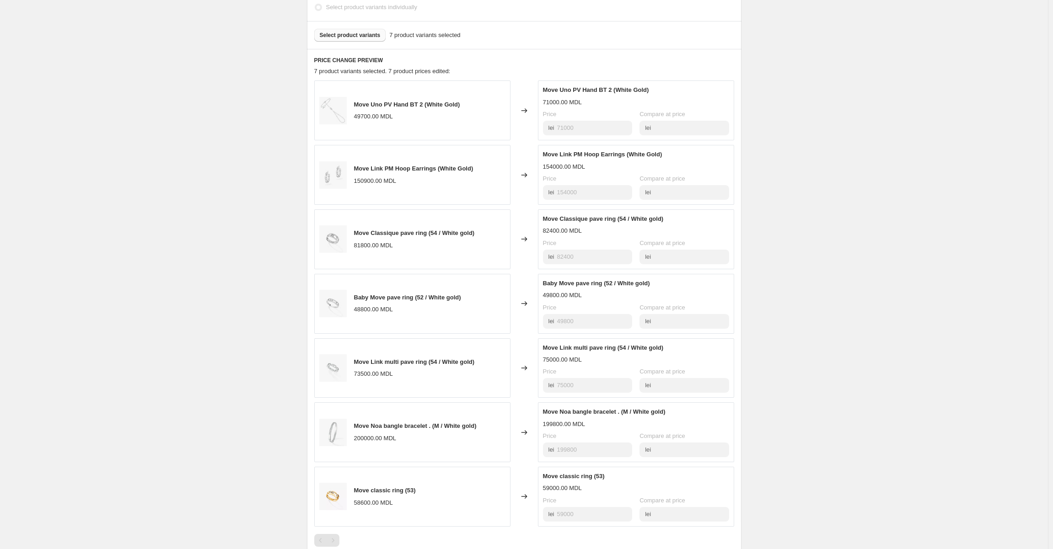
scroll to position [270, 0]
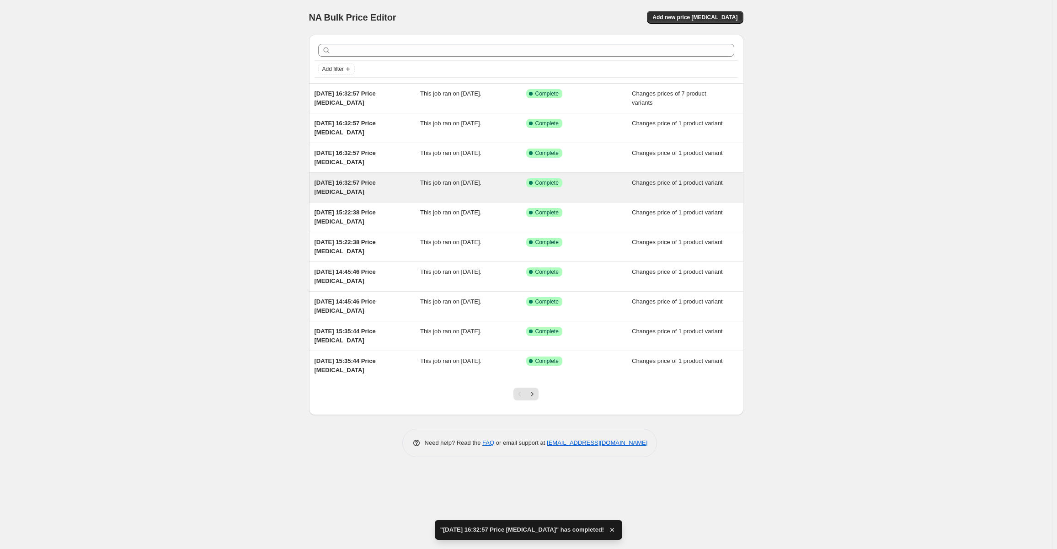
click at [454, 184] on span "This job ran on 23 September 2025." at bounding box center [450, 182] width 61 height 7
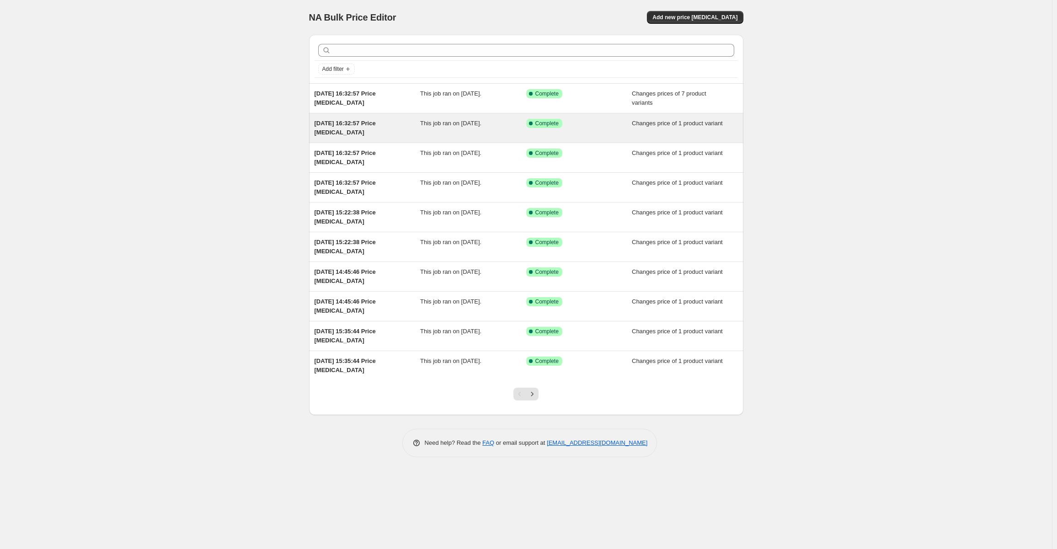
click at [376, 122] on span "23 Sept 2025, 16:32:57 Price change job" at bounding box center [345, 128] width 61 height 16
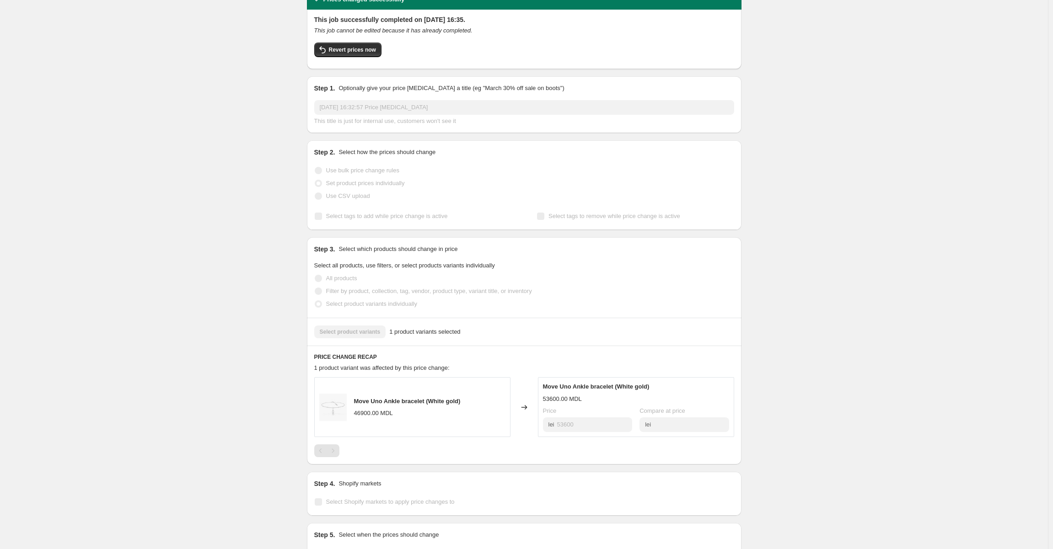
scroll to position [46, 0]
